Goal: Transaction & Acquisition: Subscribe to service/newsletter

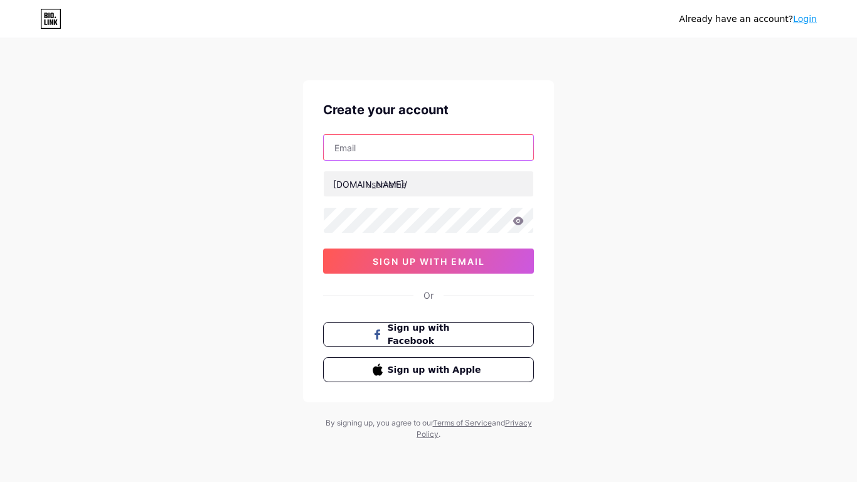
click at [412, 142] on input "text" at bounding box center [429, 147] width 210 height 25
type input "[EMAIL_ADDRESS][DOMAIN_NAME]"
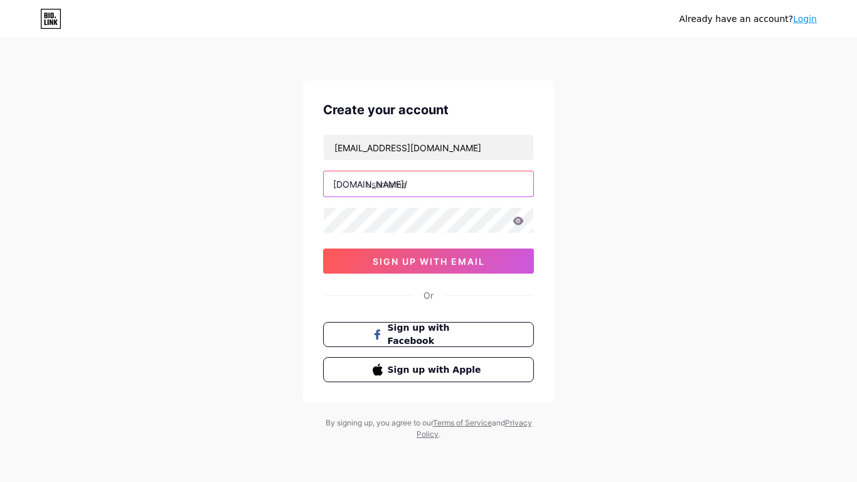
click at [425, 191] on input "text" at bounding box center [429, 183] width 210 height 25
type input "0042848"
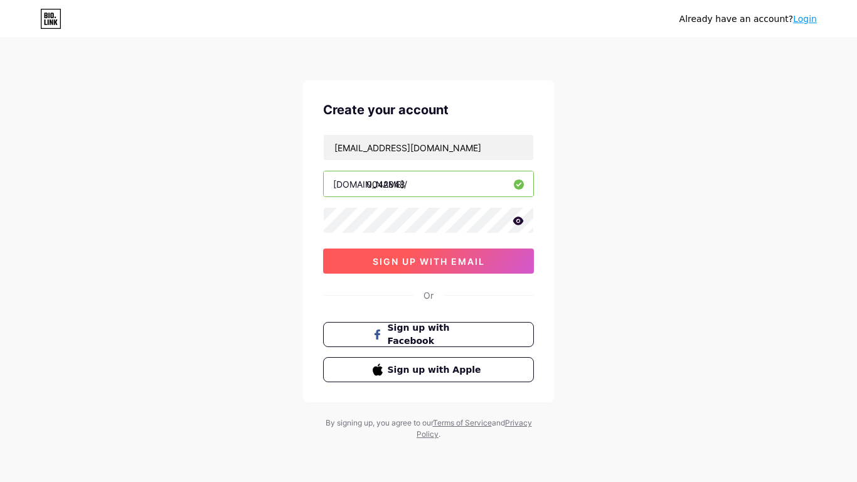
click at [431, 272] on button "sign up with email" at bounding box center [428, 261] width 211 height 25
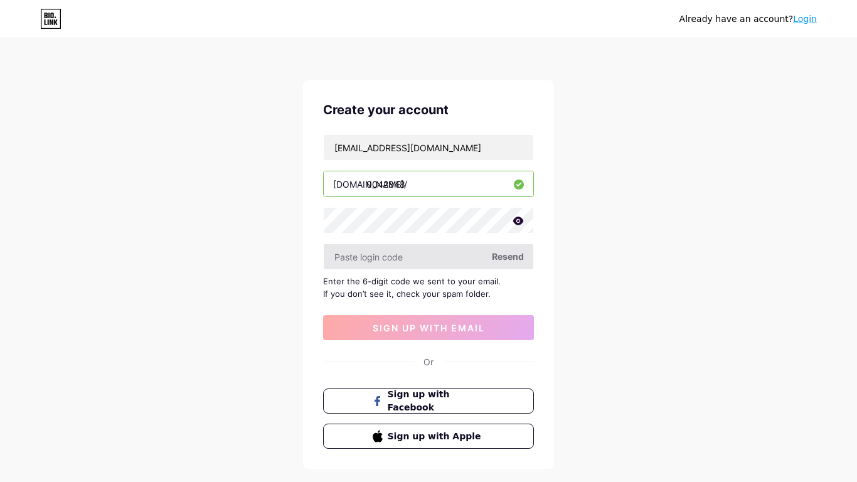
click at [404, 257] on input "text" at bounding box center [429, 256] width 210 height 25
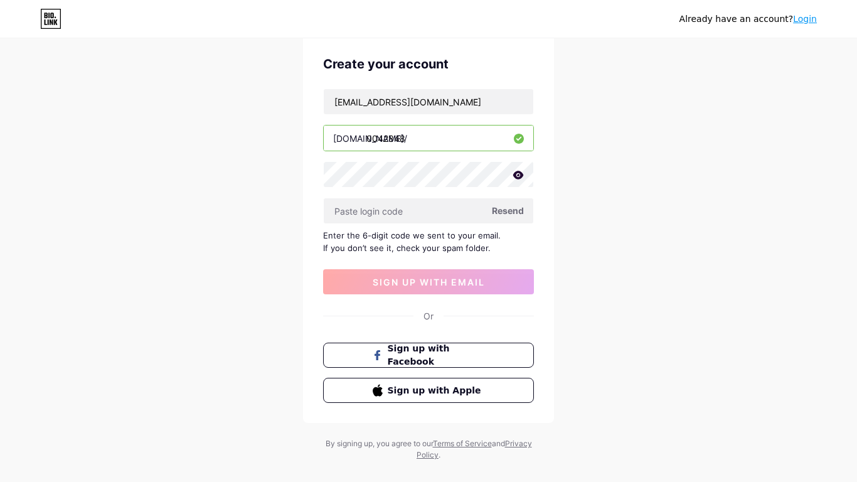
scroll to position [65, 0]
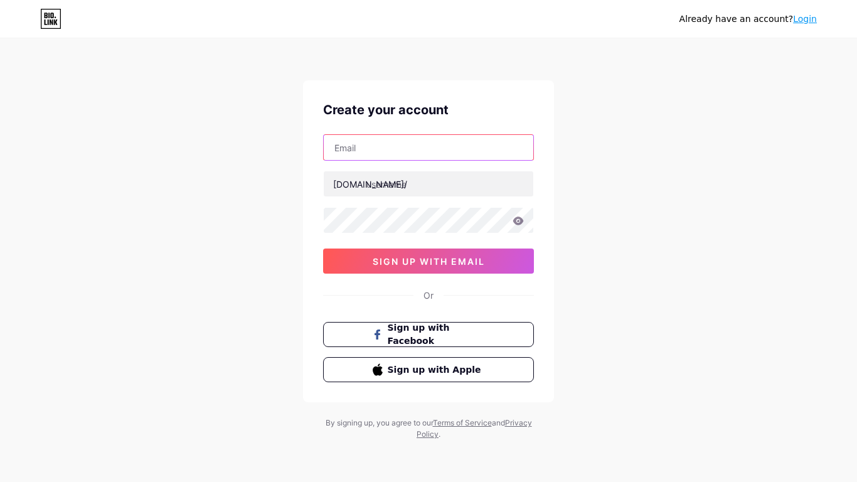
click at [411, 150] on input "text" at bounding box center [429, 147] width 210 height 25
type input "0042848@student.msdlt.org"
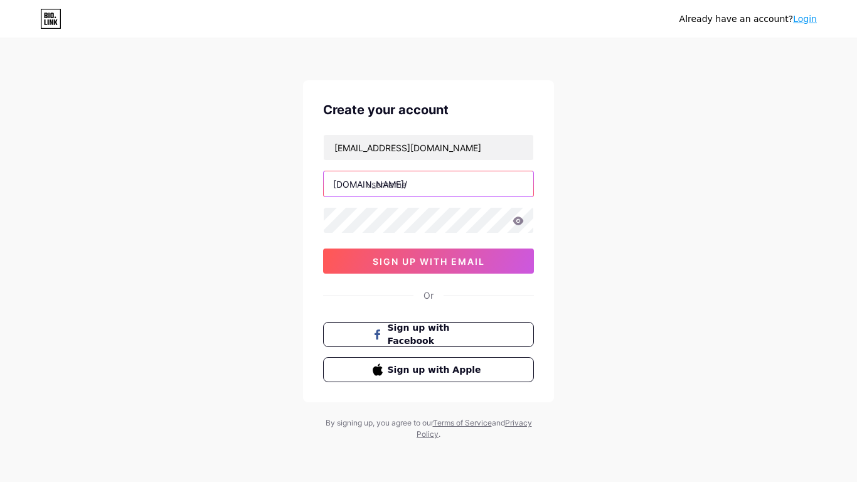
click at [422, 183] on input "text" at bounding box center [429, 183] width 210 height 25
type input "0042848"
click at [641, 235] on div "Already have an account? Login Create your account 0042848@student.msdlt.org bi…" at bounding box center [428, 240] width 857 height 480
click at [52, 21] on icon at bounding box center [51, 22] width 3 height 6
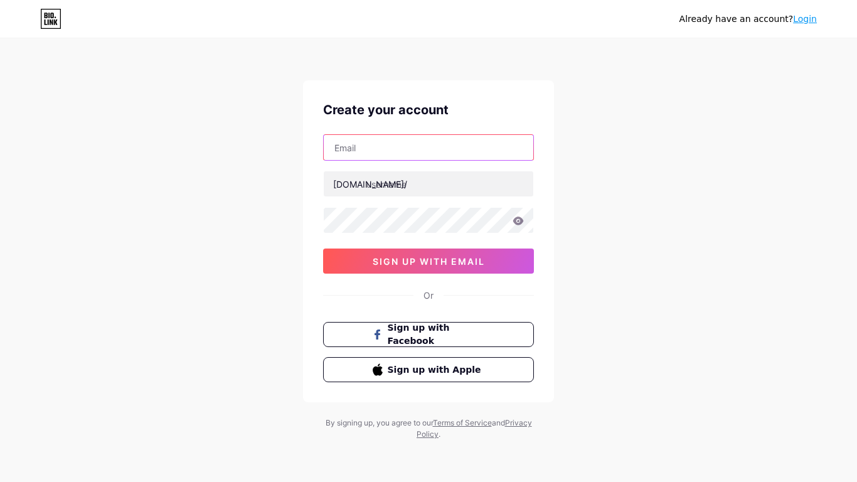
click at [390, 158] on input "text" at bounding box center [429, 147] width 210 height 25
type input "[EMAIL_ADDRESS][DOMAIN_NAME]"
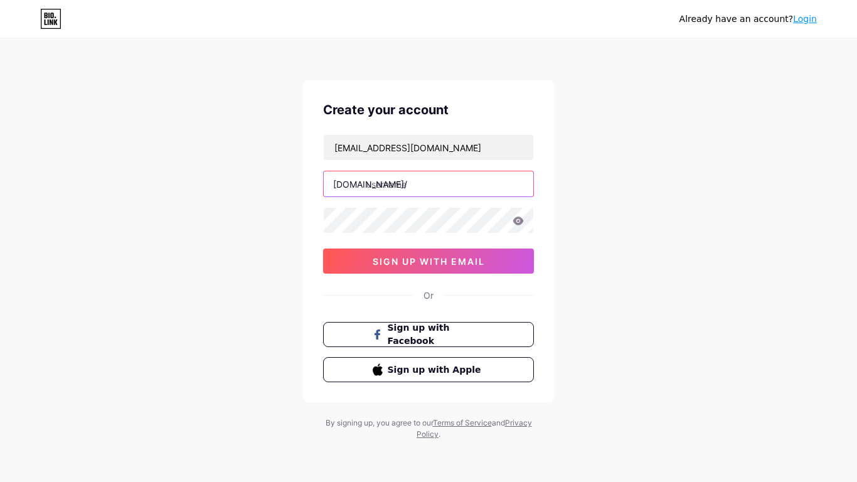
click at [419, 182] on input "text" at bounding box center [429, 183] width 210 height 25
type input "0042848"
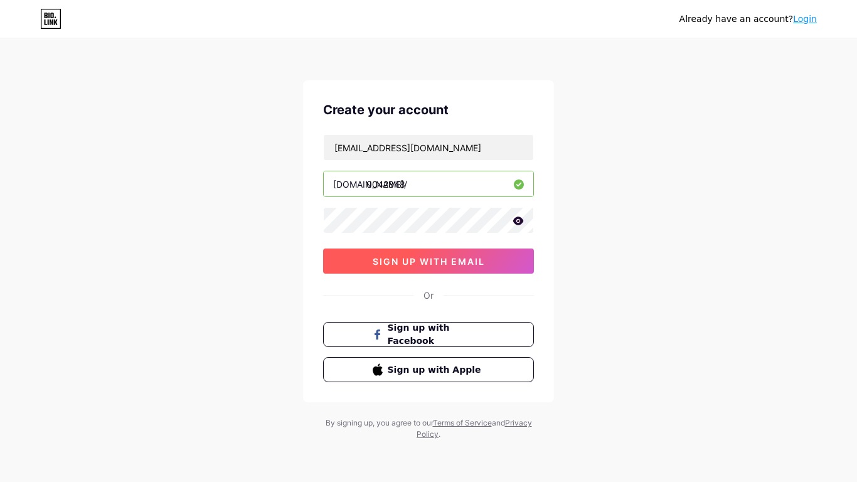
click at [410, 253] on button "sign up with email" at bounding box center [428, 261] width 211 height 25
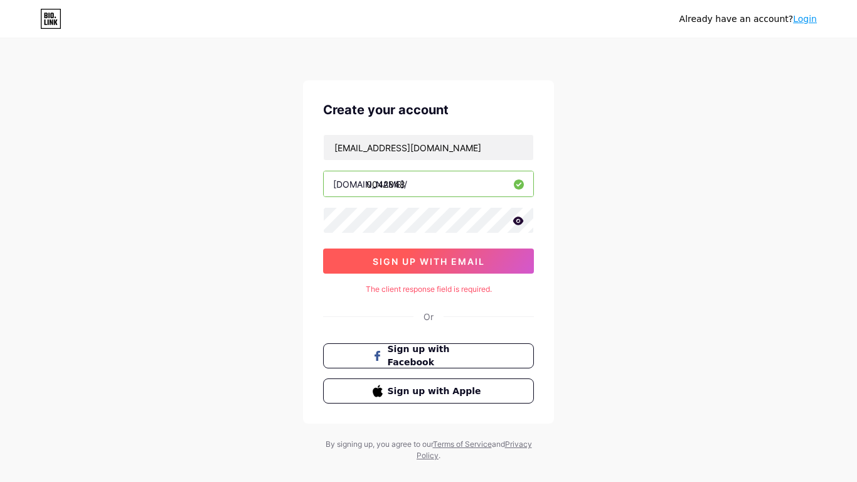
click at [482, 267] on button "sign up with email" at bounding box center [428, 261] width 211 height 25
click at [405, 260] on span "sign up with email" at bounding box center [429, 261] width 112 height 11
click at [392, 263] on span "sign up with email" at bounding box center [429, 261] width 112 height 11
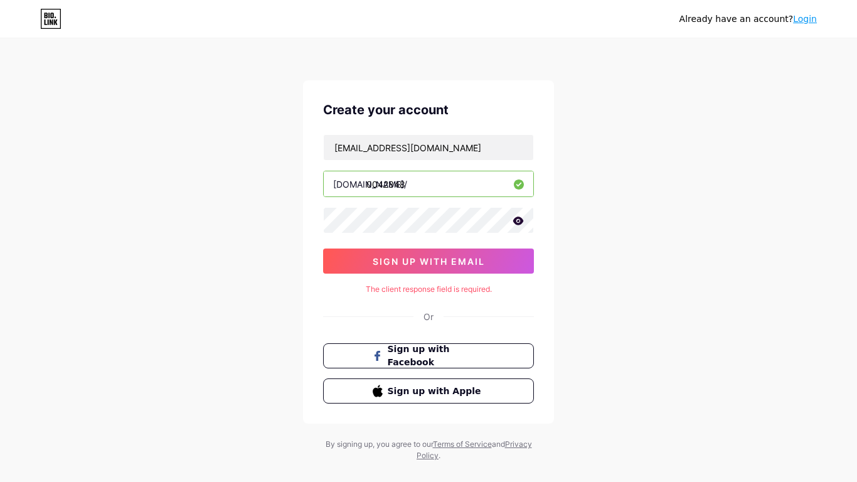
click at [424, 185] on input "0042848" at bounding box center [429, 183] width 210 height 25
click at [467, 147] on input "0042848@student.msdlt.org" at bounding box center [429, 147] width 210 height 25
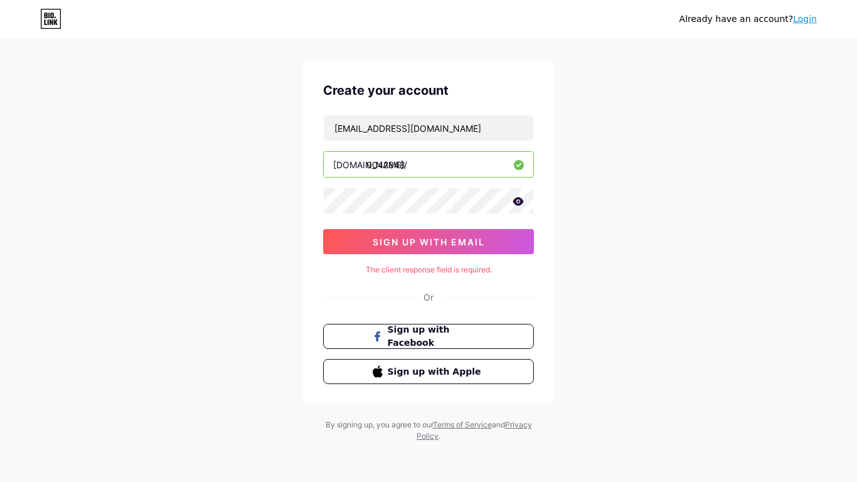
click at [52, 13] on icon at bounding box center [51, 16] width 3 height 6
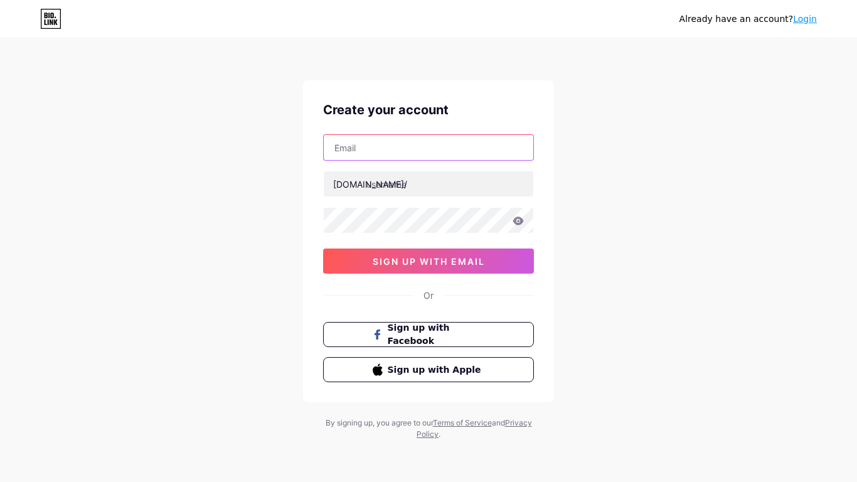
click at [393, 141] on input "text" at bounding box center [429, 147] width 210 height 25
type input "[EMAIL_ADDRESS][DOMAIN_NAME]"
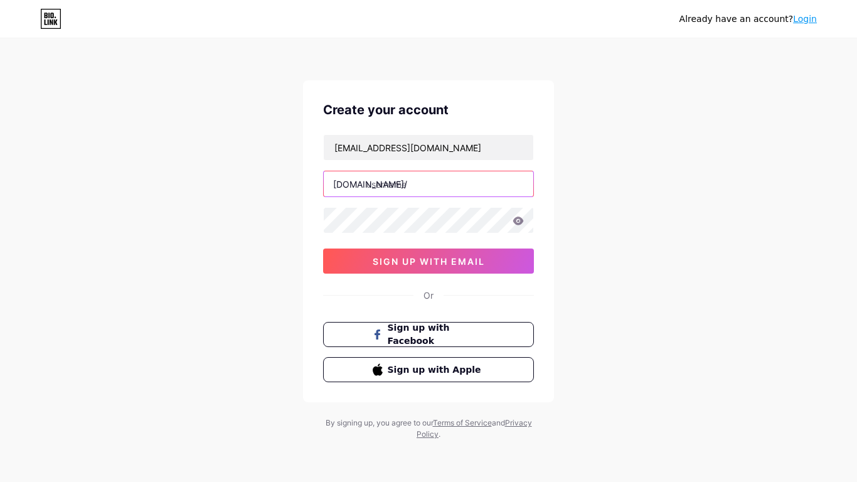
click at [433, 184] on input "text" at bounding box center [429, 183] width 210 height 25
type input "0042848"
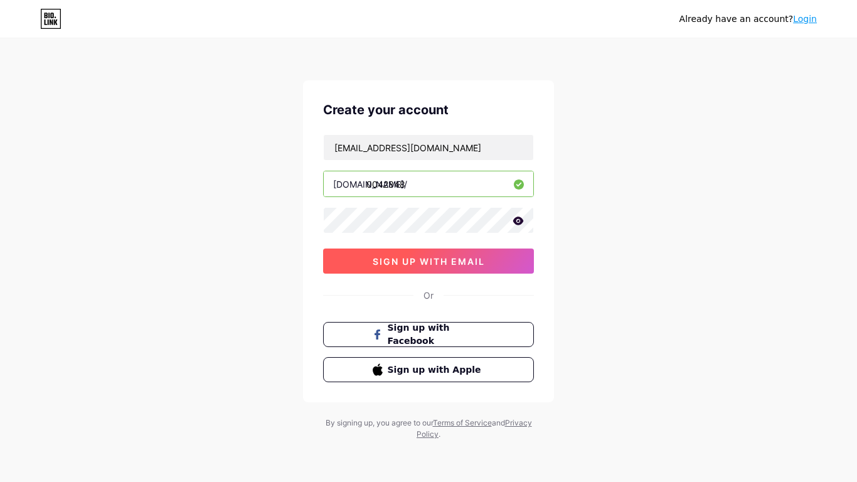
click at [382, 266] on button "sign up with email" at bounding box center [428, 261] width 211 height 25
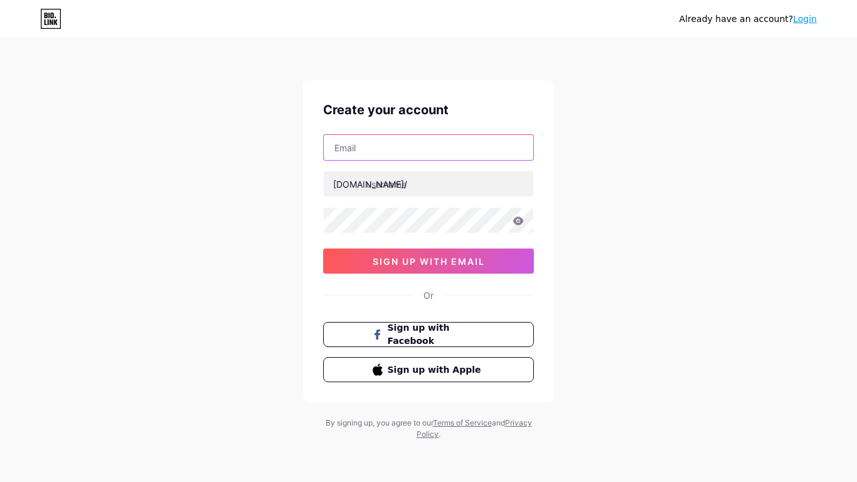
click at [356, 137] on input "text" at bounding box center [429, 147] width 210 height 25
type input "[EMAIL_ADDRESS][DOMAIN_NAME]"
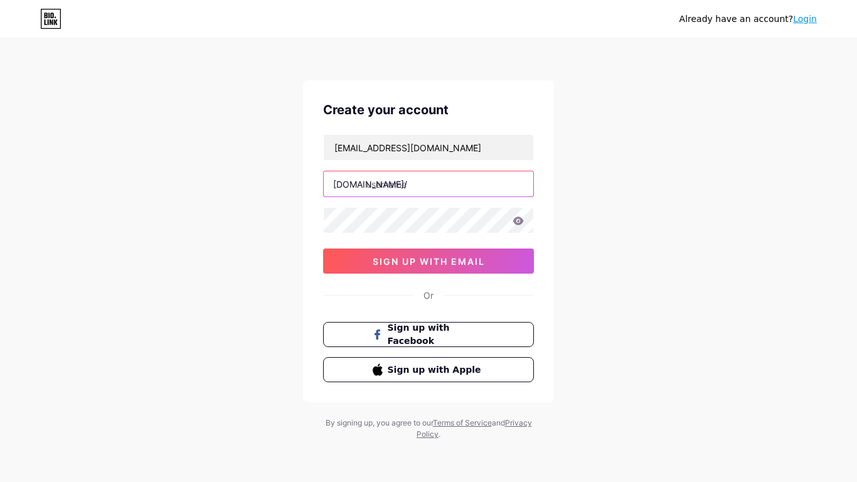
click at [430, 193] on input "text" at bounding box center [429, 183] width 210 height 25
type input "0042848"
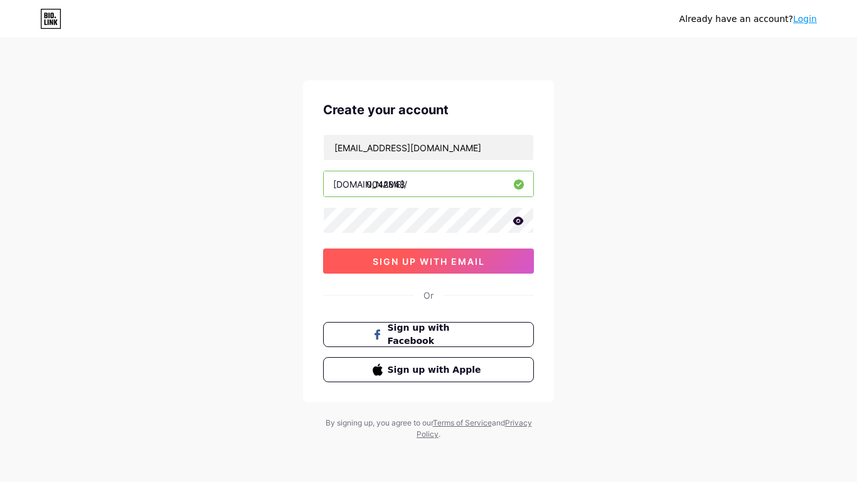
click at [432, 268] on button "sign up with email" at bounding box center [428, 261] width 211 height 25
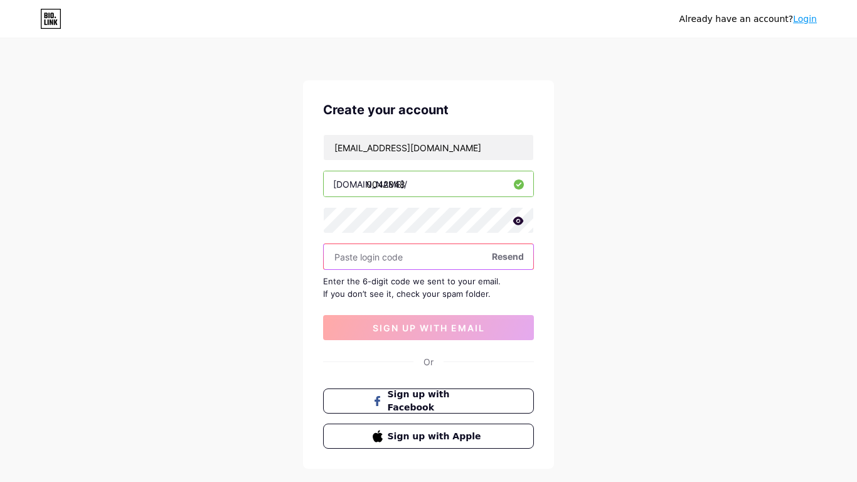
click at [442, 262] on input "text" at bounding box center [429, 256] width 210 height 25
click at [447, 260] on input "text" at bounding box center [429, 256] width 210 height 25
